Goal: Obtain resource: Download file/media

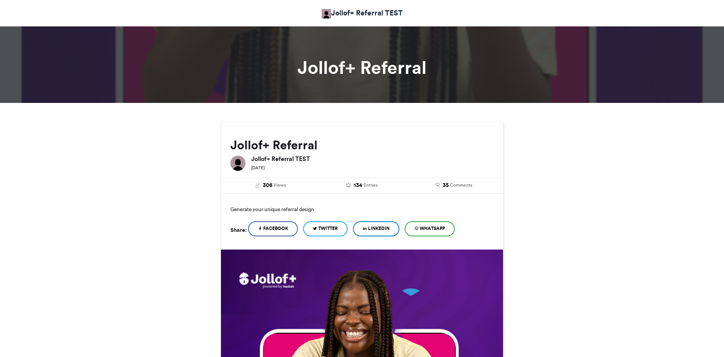
scroll to position [423, 0]
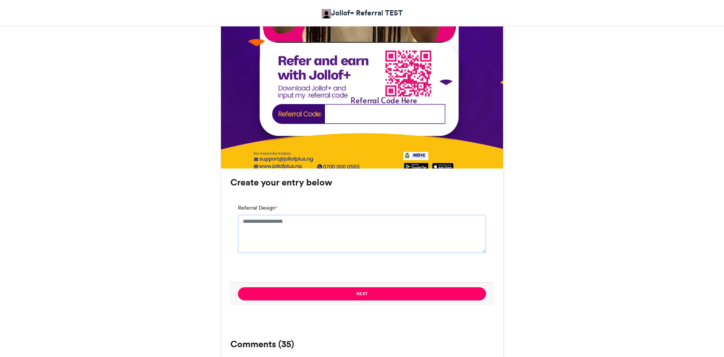
click at [300, 230] on textarea "Referral Design *" at bounding box center [362, 234] width 248 height 38
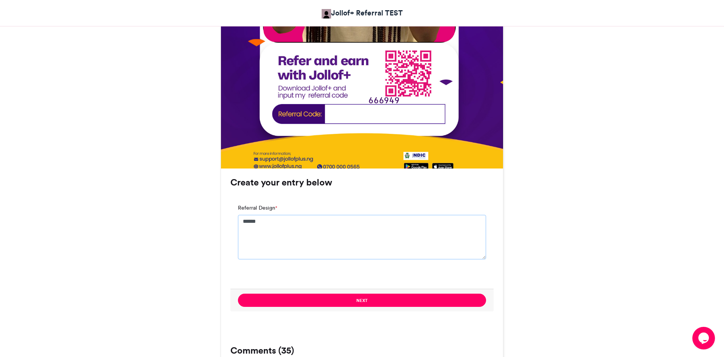
type textarea "******"
click at [389, 101] on div "666949" at bounding box center [384, 100] width 118 height 11
click at [383, 111] on div "666949" at bounding box center [384, 103] width 118 height 17
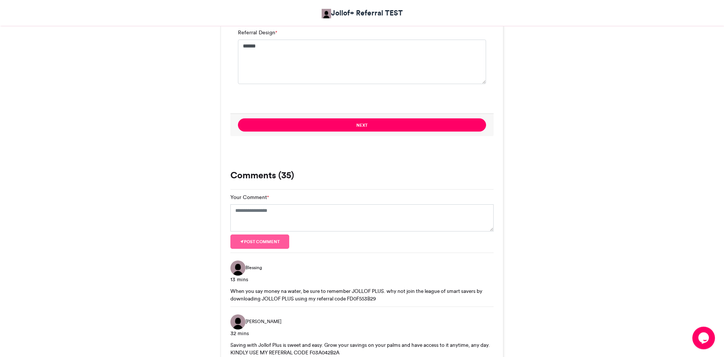
scroll to position [616, 0]
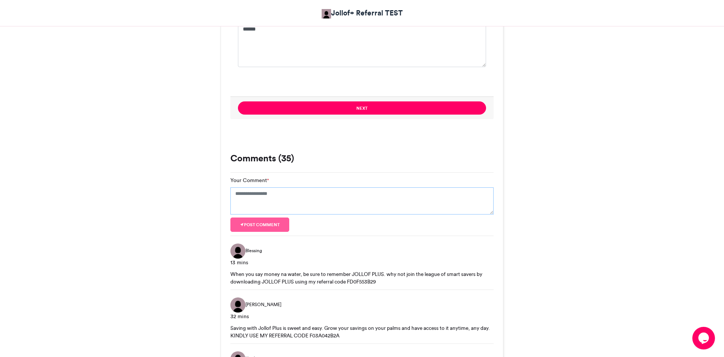
click at [276, 202] on textarea "Your Comment *" at bounding box center [361, 200] width 263 height 27
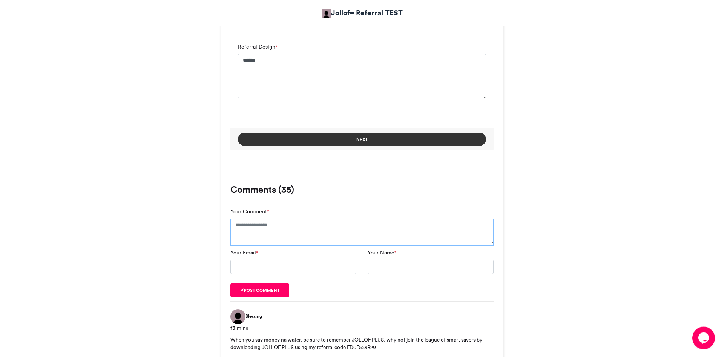
scroll to position [539, 0]
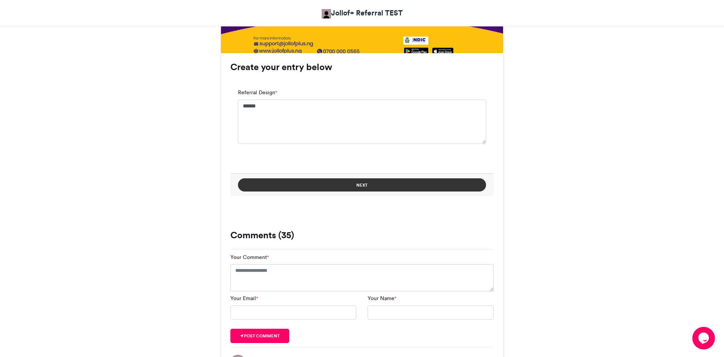
click at [337, 187] on button "Next" at bounding box center [362, 184] width 248 height 13
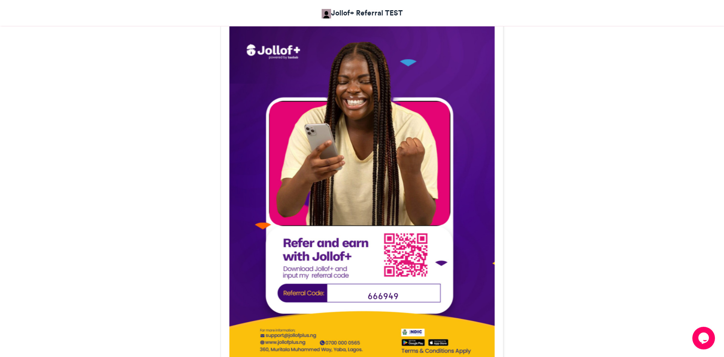
scroll to position [203, 0]
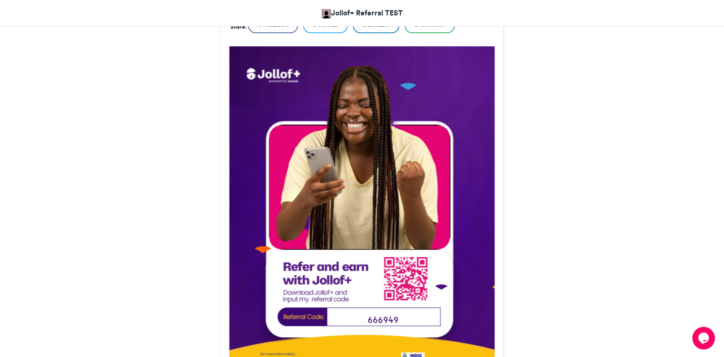
click at [378, 182] on img at bounding box center [362, 217] width 282 height 343
click at [375, 177] on img at bounding box center [362, 217] width 282 height 343
click at [371, 171] on img at bounding box center [362, 217] width 282 height 343
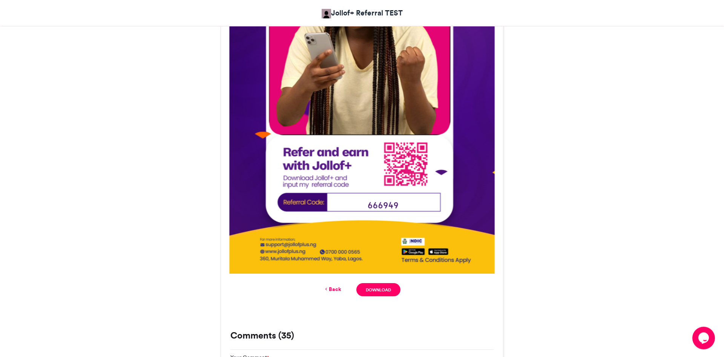
scroll to position [319, 0]
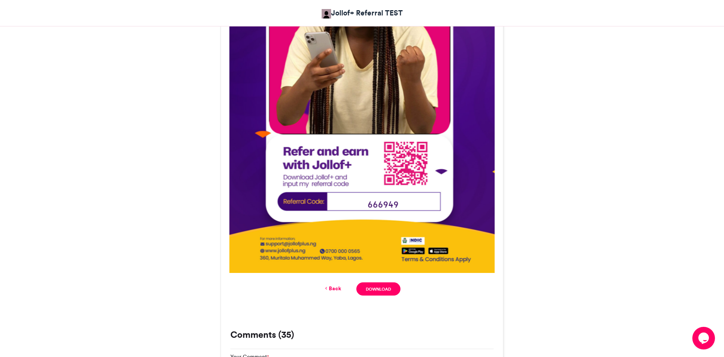
click at [396, 172] on img at bounding box center [362, 102] width 282 height 343
click at [376, 285] on link "Download" at bounding box center [378, 289] width 44 height 13
